Goal: Information Seeking & Learning: Learn about a topic

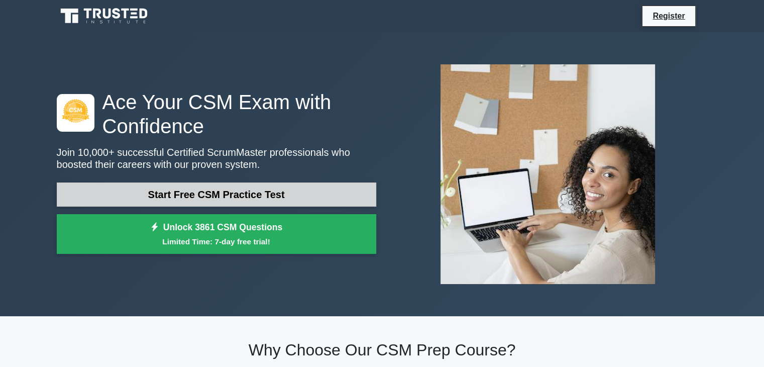
click at [280, 192] on link "Start Free CSM Practice Test" at bounding box center [217, 194] width 320 height 24
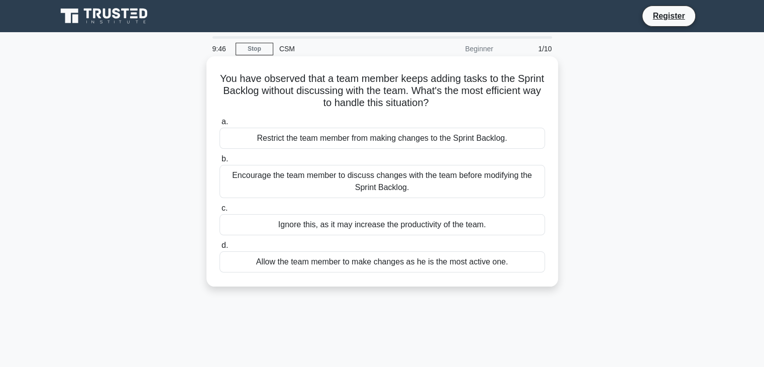
click at [422, 186] on div "Encourage the team member to discuss changes with the team before modifying the…" at bounding box center [383, 181] width 326 height 33
click at [220, 162] on input "b. Encourage the team member to discuss changes with the team before modifying …" at bounding box center [220, 159] width 0 height 7
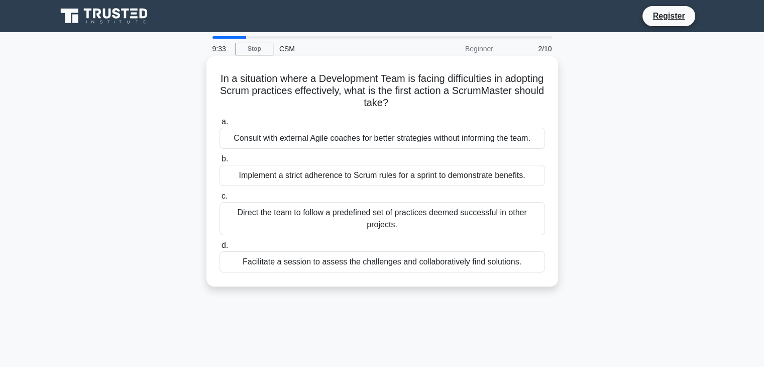
click at [390, 263] on div "Facilitate a session to assess the challenges and collaboratively find solution…" at bounding box center [383, 261] width 326 height 21
click at [220, 249] on input "d. Facilitate a session to assess the challenges and collaboratively find solut…" at bounding box center [220, 245] width 0 height 7
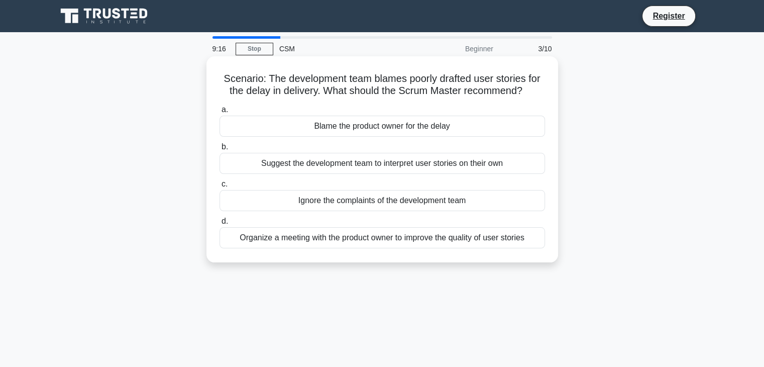
click at [370, 242] on div "Organize a meeting with the product owner to improve the quality of user stories" at bounding box center [383, 237] width 326 height 21
click at [220, 225] on input "d. Organize a meeting with the product owner to improve the quality of user sto…" at bounding box center [220, 221] width 0 height 7
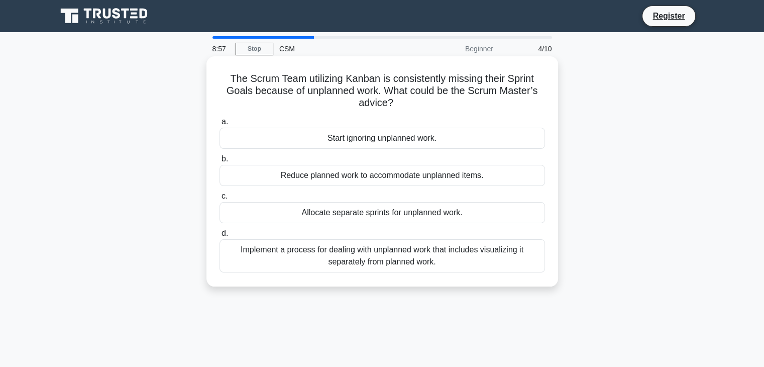
click at [426, 259] on div "Implement a process for dealing with unplanned work that includes visualizing i…" at bounding box center [383, 255] width 326 height 33
click at [220, 237] on input "d. Implement a process for dealing with unplanned work that includes visualizin…" at bounding box center [220, 233] width 0 height 7
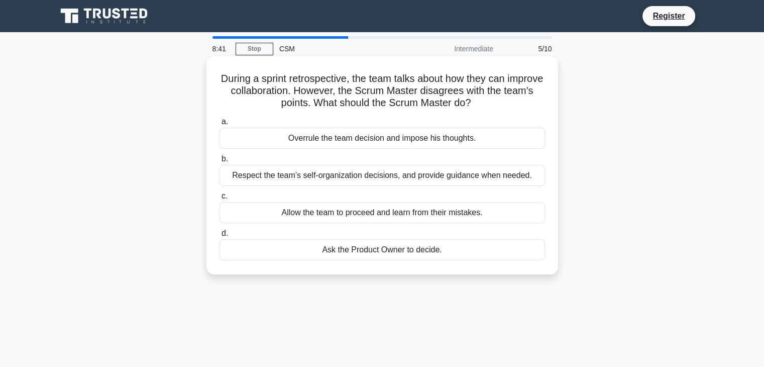
click at [484, 179] on div "Respect the team’s self-organization decisions, and provide guidance when neede…" at bounding box center [383, 175] width 326 height 21
click at [220, 162] on input "b. Respect the team’s self-organization decisions, and provide guidance when ne…" at bounding box center [220, 159] width 0 height 7
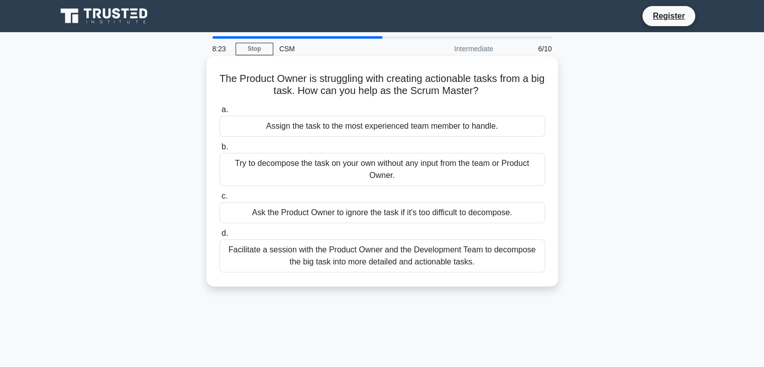
click at [468, 254] on div "Facilitate a session with the Product Owner and the Development Team to decompo…" at bounding box center [383, 255] width 326 height 33
click at [220, 237] on input "d. Facilitate a session with the Product Owner and the Development Team to deco…" at bounding box center [220, 233] width 0 height 7
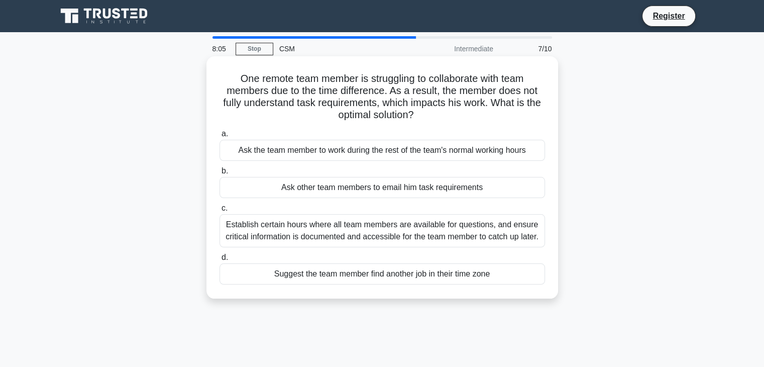
click at [363, 240] on div "Establish certain hours where all team members are available for questions, and…" at bounding box center [383, 230] width 326 height 33
click at [220, 212] on input "c. Establish certain hours where all team members are available for questions, …" at bounding box center [220, 208] width 0 height 7
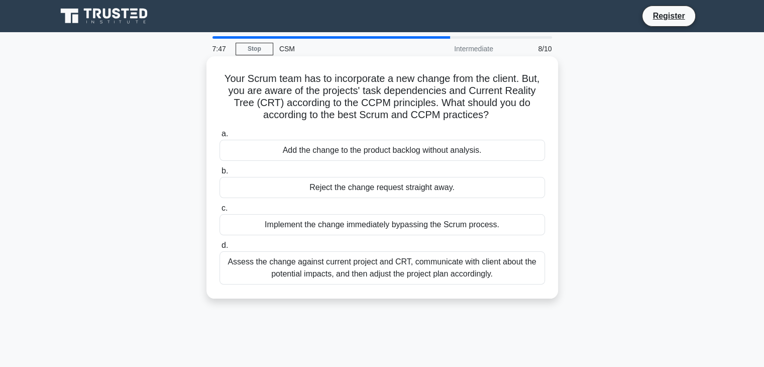
click at [347, 265] on div "Assess the change against current project and CRT, communicate with client abou…" at bounding box center [383, 267] width 326 height 33
click at [220, 249] on input "d. Assess the change against current project and CRT, communicate with client a…" at bounding box center [220, 245] width 0 height 7
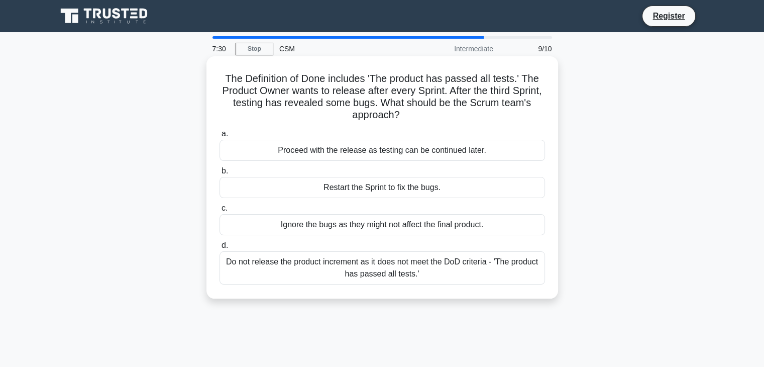
click at [430, 266] on div "Do not release the product increment as it does not meet the DoD criteria - 'Th…" at bounding box center [383, 267] width 326 height 33
click at [220, 249] on input "d. Do not release the product increment as it does not meet the DoD criteria - …" at bounding box center [220, 245] width 0 height 7
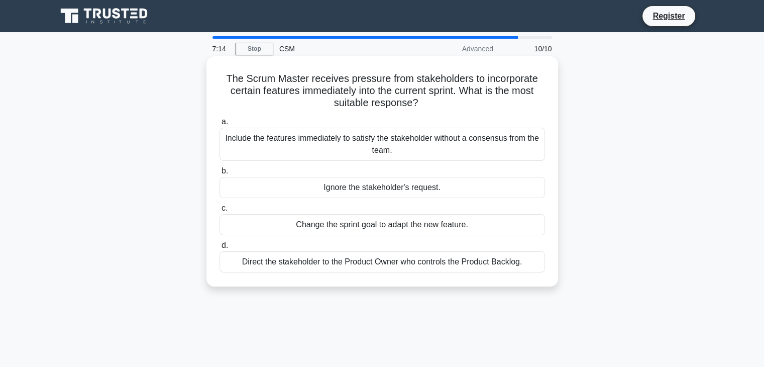
click at [358, 264] on div "Direct the stakeholder to the Product Owner who controls the Product Backlog." at bounding box center [383, 261] width 326 height 21
click at [220, 249] on input "d. Direct the stakeholder to the Product Owner who controls the Product Backlog." at bounding box center [220, 245] width 0 height 7
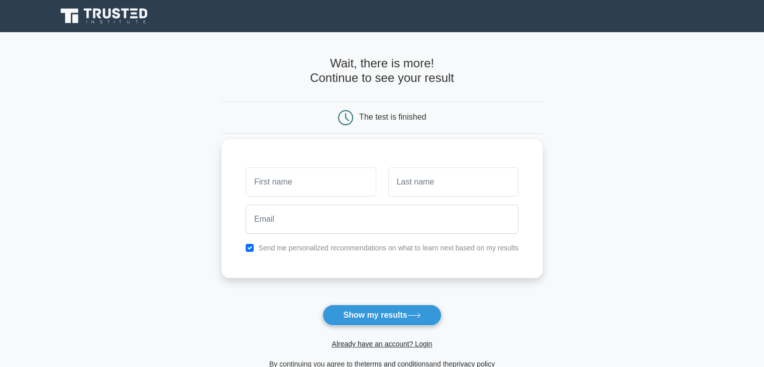
click at [328, 187] on input "text" at bounding box center [311, 181] width 130 height 29
type input "ishreen"
click at [450, 190] on input "text" at bounding box center [453, 181] width 130 height 29
type input "ismail"
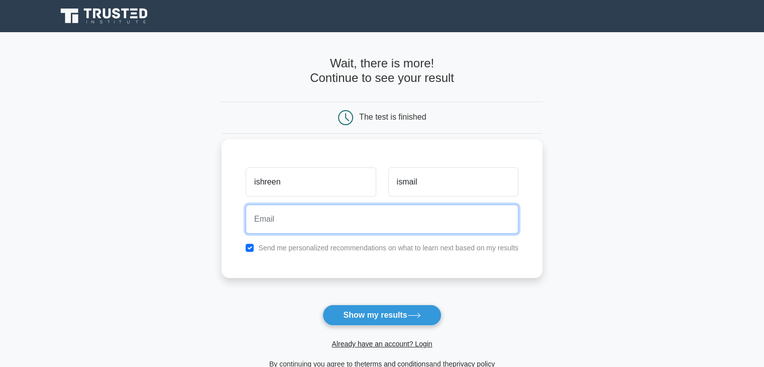
click at [400, 205] on input "email" at bounding box center [382, 219] width 273 height 29
type input "ishreen@mthente.co.za"
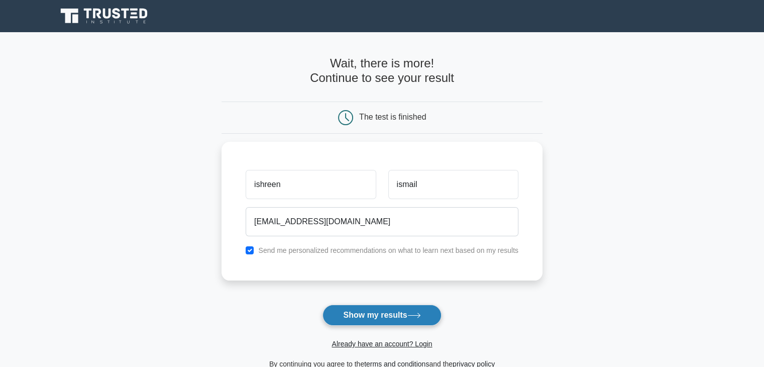
click at [389, 317] on button "Show my results" at bounding box center [382, 314] width 119 height 21
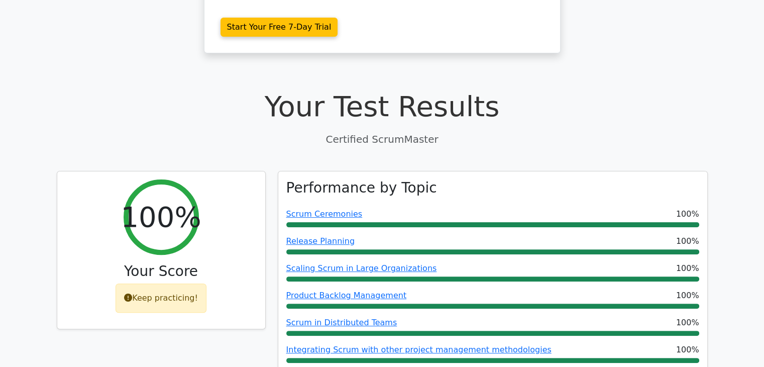
scroll to position [301, 0]
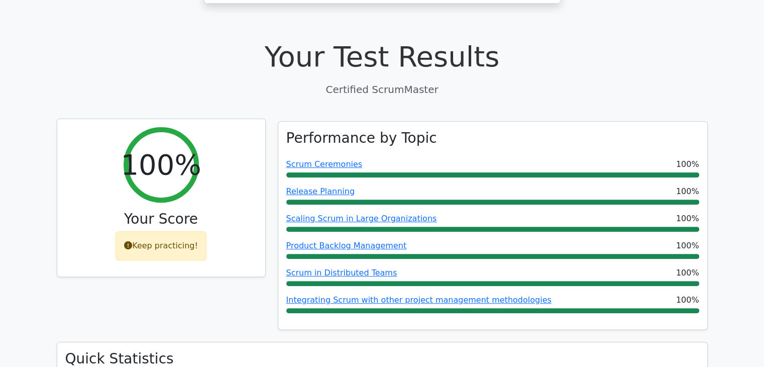
click at [132, 231] on div "Keep practicing!" at bounding box center [161, 245] width 91 height 29
click at [131, 241] on icon at bounding box center [128, 245] width 8 height 8
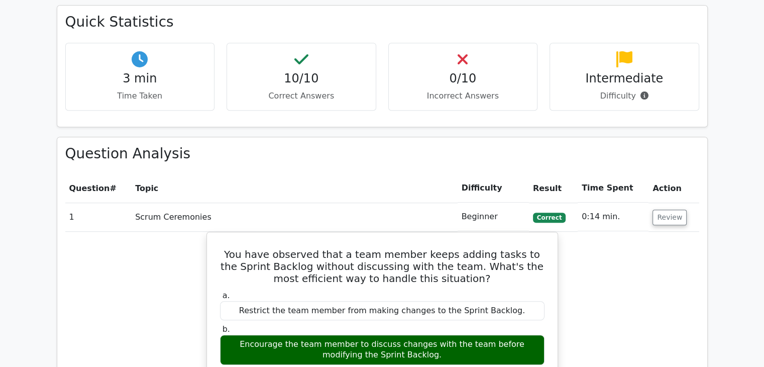
scroll to position [502, 0]
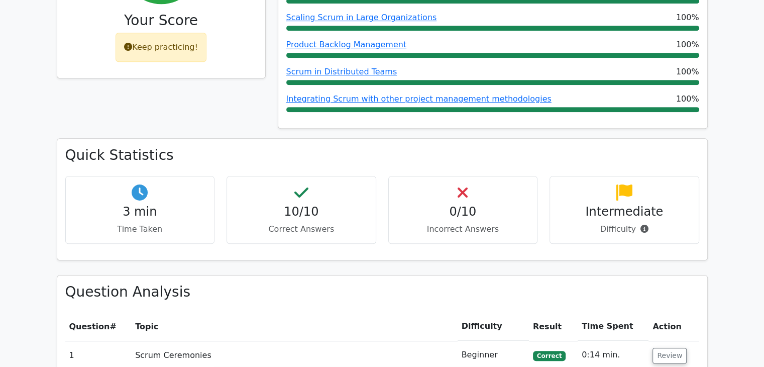
click at [123, 205] on h4 "3 min" at bounding box center [140, 212] width 133 height 15
drag, startPoint x: 125, startPoint y: 189, endPoint x: 189, endPoint y: 189, distance: 64.8
click at [189, 223] on p "Time Taken" at bounding box center [140, 229] width 133 height 12
click at [163, 223] on p "Time Taken" at bounding box center [140, 229] width 133 height 12
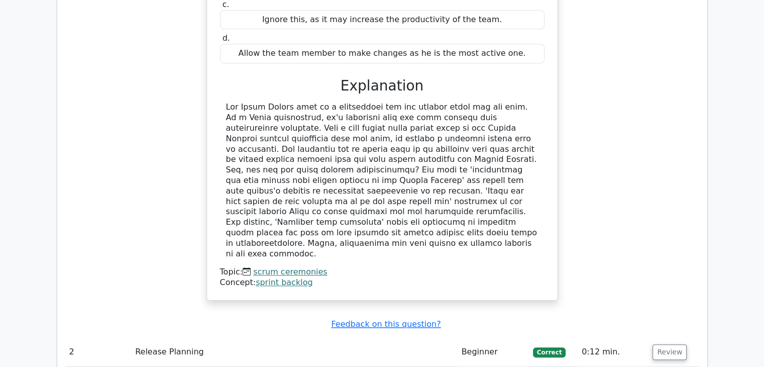
scroll to position [1055, 0]
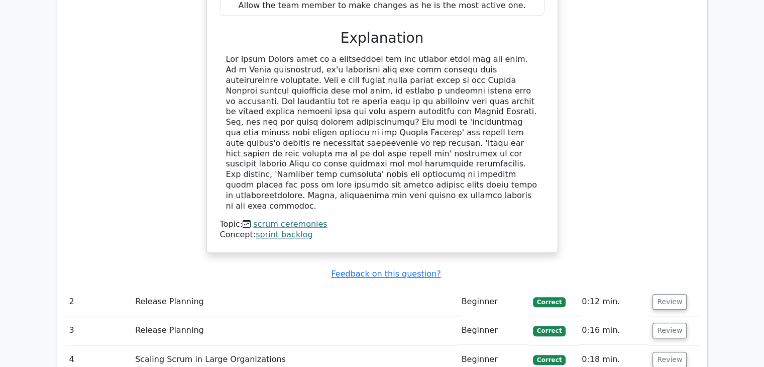
drag, startPoint x: 319, startPoint y: 241, endPoint x: 326, endPoint y: 241, distance: 7.0
click at [319, 287] on td "Release Planning" at bounding box center [294, 301] width 326 height 29
click at [659, 294] on button "Review" at bounding box center [670, 302] width 34 height 16
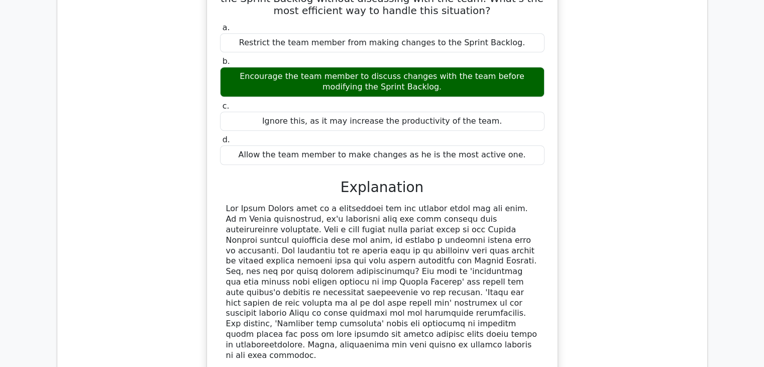
scroll to position [804, 0]
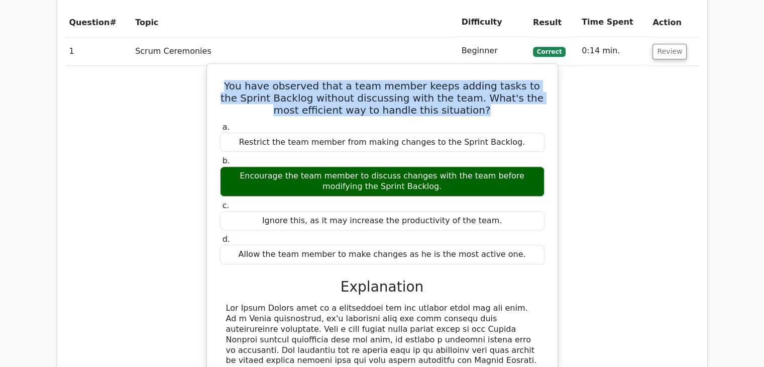
drag, startPoint x: 229, startPoint y: 48, endPoint x: 489, endPoint y: 70, distance: 260.7
click at [489, 80] on h5 "You have observed that a team member keeps adding tasks to the Sprint Backlog w…" at bounding box center [382, 98] width 327 height 36
copy h5 "You have observed that a team member keeps adding tasks to the Sprint Backlog w…"
drag, startPoint x: 227, startPoint y: 135, endPoint x: 445, endPoint y: 146, distance: 218.9
click at [445, 166] on div "Encourage the team member to discuss changes with the team before modifying the…" at bounding box center [382, 181] width 325 height 30
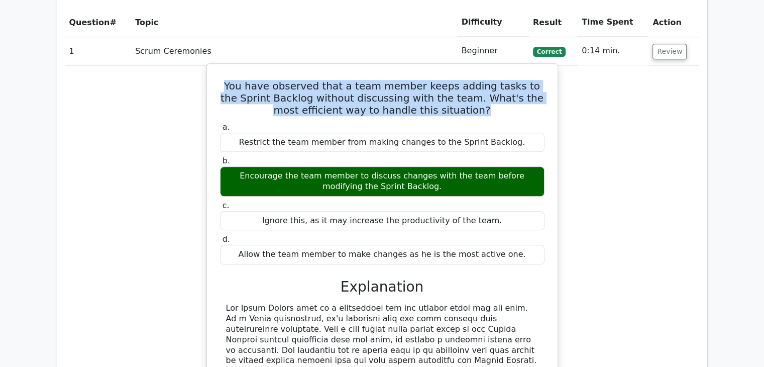
copy div "Encourage the team member to discuss changes with the team before modifying the…"
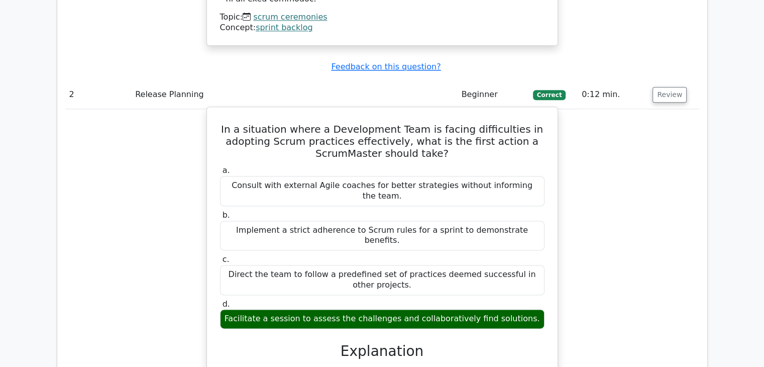
scroll to position [1306, 0]
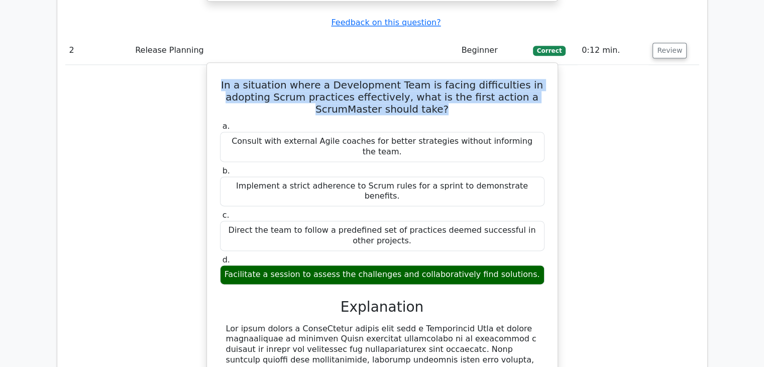
drag, startPoint x: 243, startPoint y: 29, endPoint x: 455, endPoint y: 55, distance: 213.1
click at [455, 79] on h5 "In a situation where a Development Team is facing difficulties in adopting Scru…" at bounding box center [382, 97] width 327 height 36
copy h5 "In a situation where a Development Team is facing difficulties in adopting Scru…"
drag, startPoint x: 236, startPoint y: 195, endPoint x: 525, endPoint y: 192, distance: 288.9
click at [525, 265] on div "Facilitate a session to assess the challenges and collaboratively find solution…" at bounding box center [382, 275] width 325 height 20
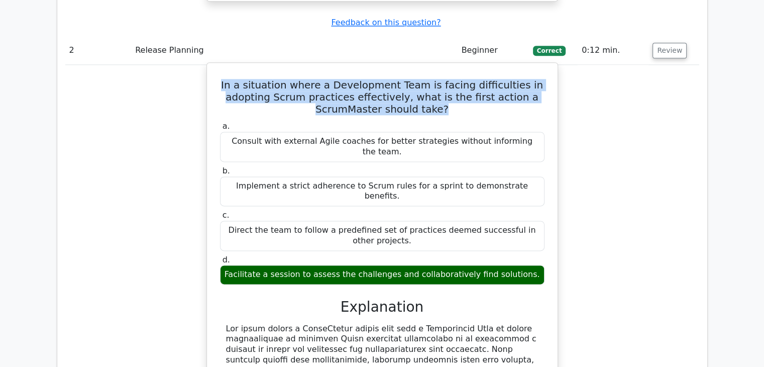
copy div "Facilitate a session to assess the challenges and collaboratively find solution…"
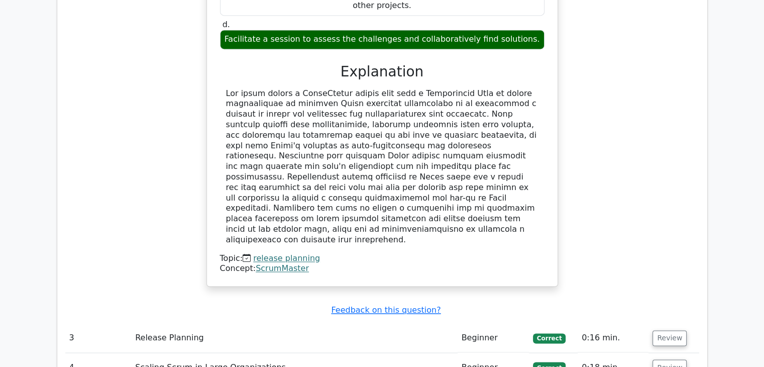
scroll to position [1558, 0]
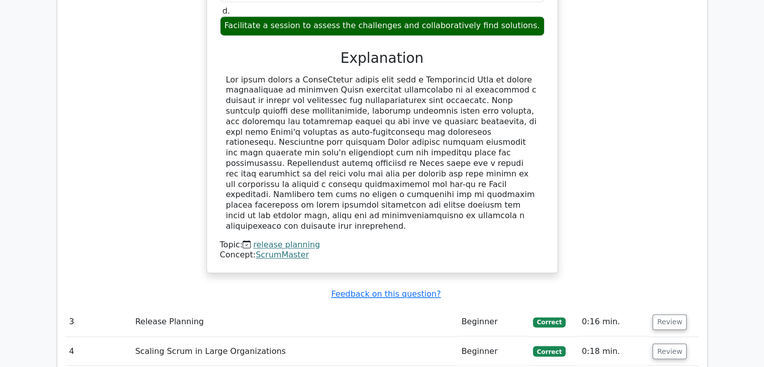
click at [686, 308] on td "Review" at bounding box center [674, 322] width 50 height 29
click at [675, 314] on button "Review" at bounding box center [670, 322] width 34 height 16
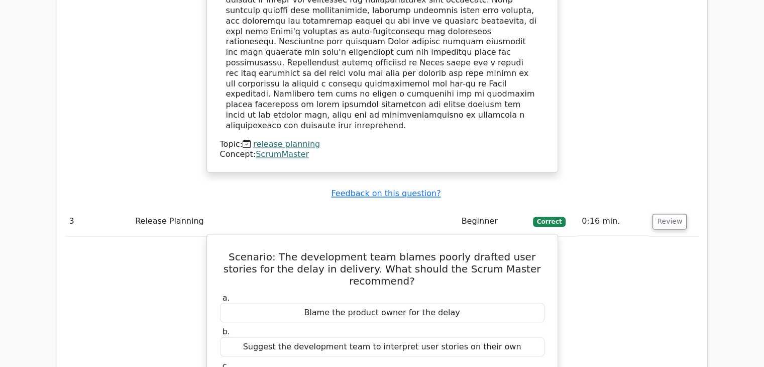
scroll to position [1708, 0]
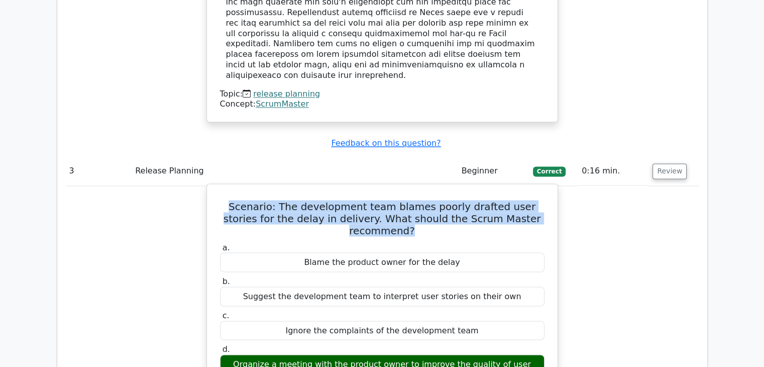
drag, startPoint x: 217, startPoint y: 101, endPoint x: 557, endPoint y: 115, distance: 340.0
copy h5 "Scenario: The development team blames poorly drafted user stories for the delay…"
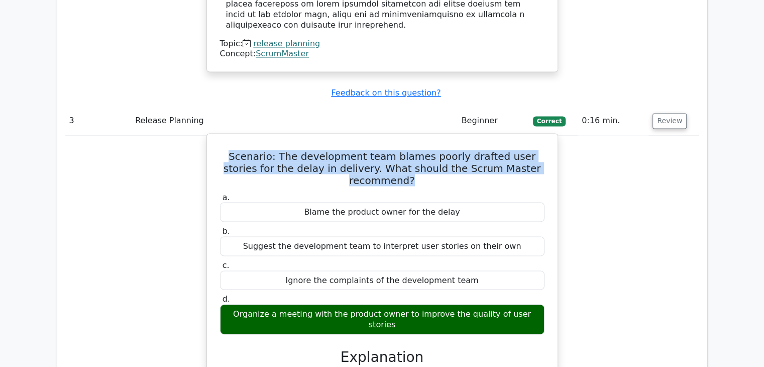
drag, startPoint x: 230, startPoint y: 199, endPoint x: 533, endPoint y: 199, distance: 303.0
click at [533, 304] on div "Organize a meeting with the product owner to improve the quality of user stories" at bounding box center [382, 319] width 325 height 30
drag, startPoint x: 503, startPoint y: 199, endPoint x: 297, endPoint y: 197, distance: 206.0
copy div "Organize a meeting with the product owner to improve the quality of user stories"
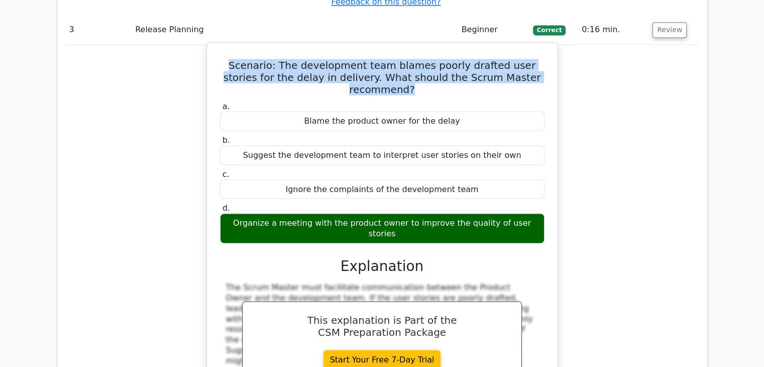
scroll to position [2010, 0]
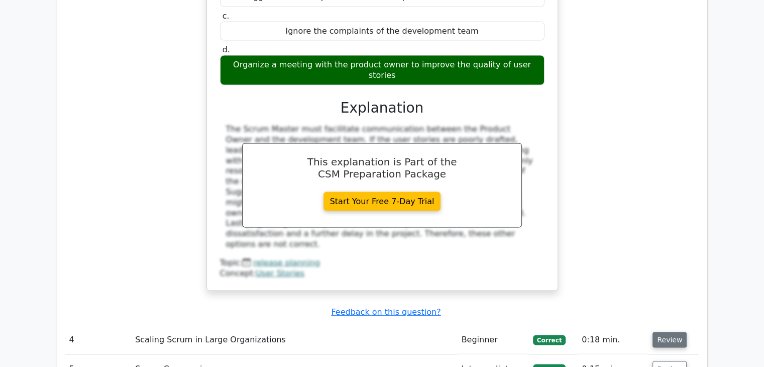
click at [654, 332] on button "Review" at bounding box center [670, 340] width 34 height 16
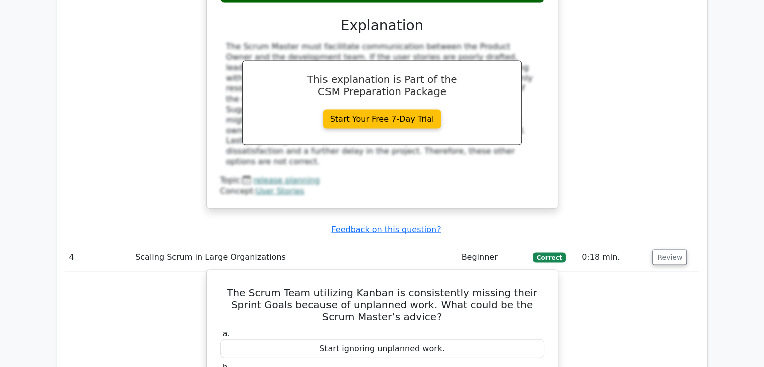
scroll to position [2110, 0]
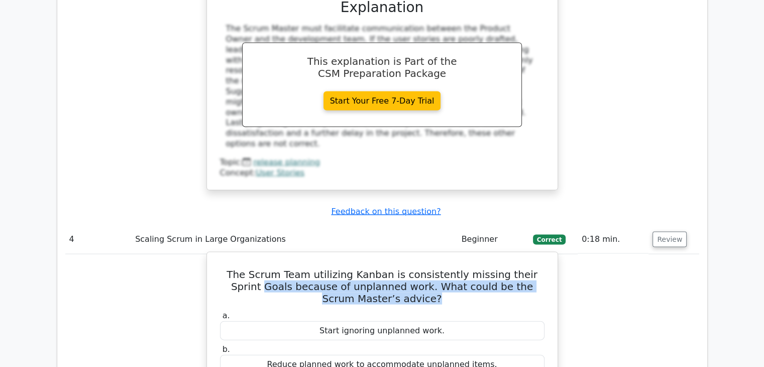
drag, startPoint x: 225, startPoint y: 142, endPoint x: 438, endPoint y: 158, distance: 213.6
click at [438, 268] on h5 "The Scrum Team utilizing Kanban is consistently missing their Sprint Goals beca…" at bounding box center [382, 286] width 327 height 36
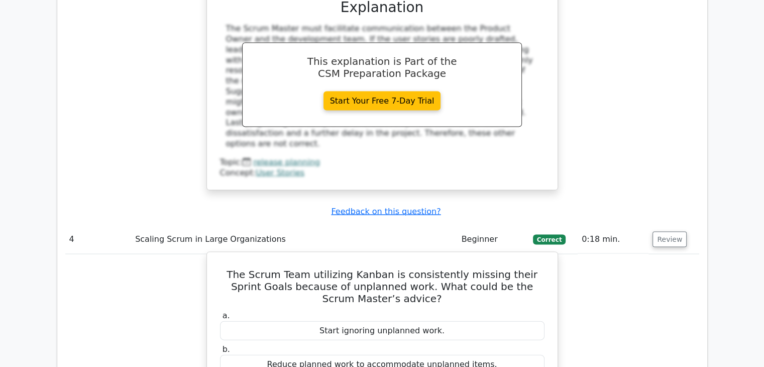
click at [356, 268] on h5 "The Scrum Team utilizing Kanban is consistently missing their Sprint Goals beca…" at bounding box center [382, 286] width 327 height 36
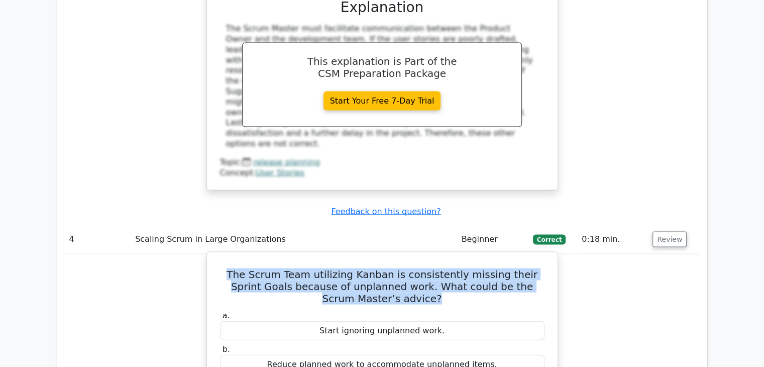
drag, startPoint x: 227, startPoint y: 133, endPoint x: 462, endPoint y: 158, distance: 237.0
click at [462, 268] on h5 "The Scrum Team utilizing Kanban is consistently missing their Sprint Goals beca…" at bounding box center [382, 286] width 327 height 36
copy h5 "The Scrum Team utilizing Kanban is consistently missing their Sprint Goals beca…"
drag, startPoint x: 231, startPoint y: 288, endPoint x: 471, endPoint y: 304, distance: 240.7
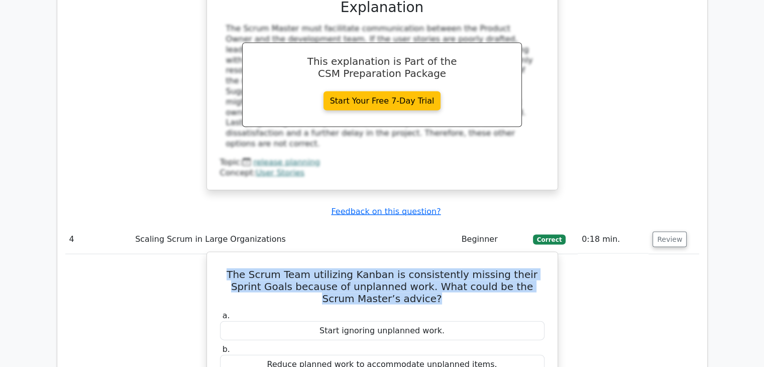
copy div "Implement a process for dealing with unplanned work that includes visualizing i…"
